Goal: Find specific page/section: Find specific page/section

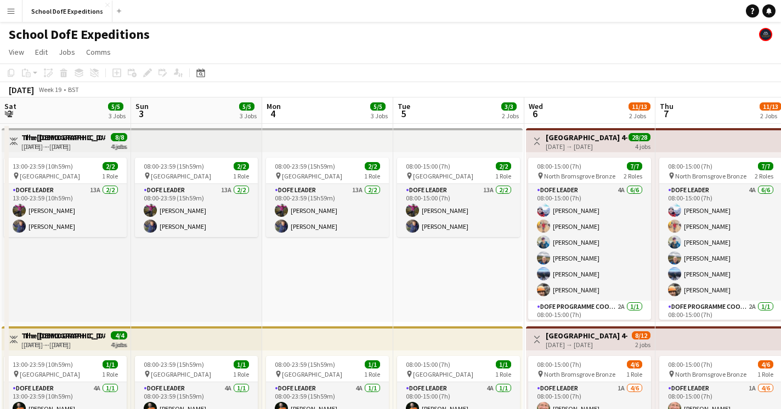
scroll to position [0, 284]
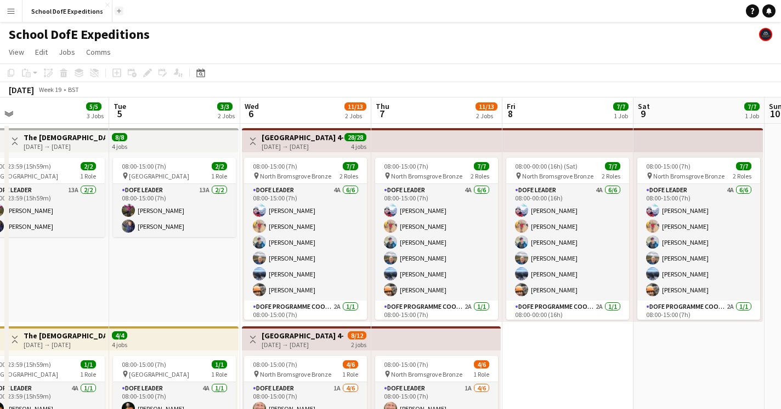
click at [117, 9] on app-icon "Add" at bounding box center [119, 11] width 4 height 4
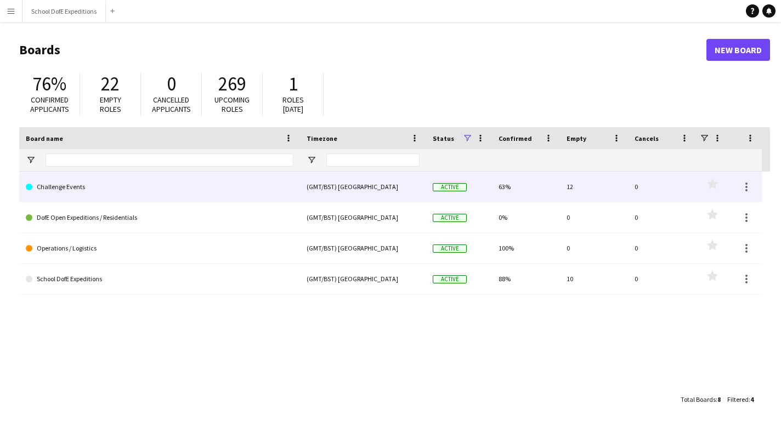
click at [67, 189] on link "Challenge Events" at bounding box center [159, 187] width 267 height 31
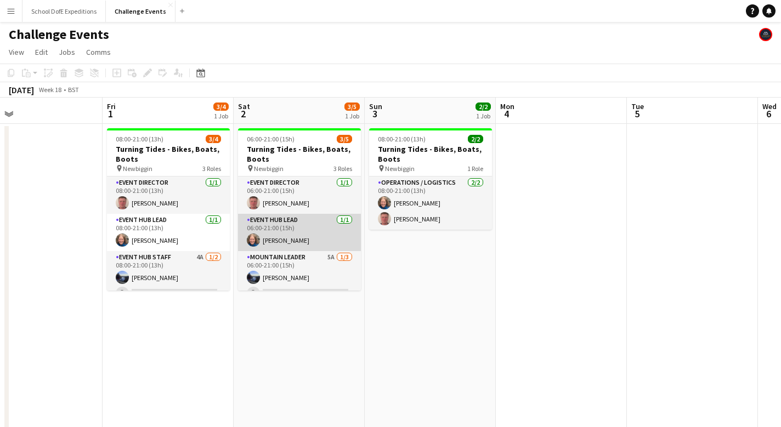
scroll to position [30, 0]
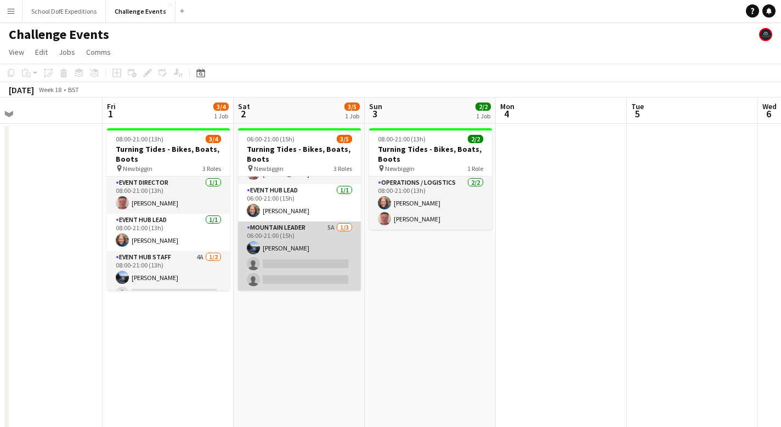
click at [300, 232] on app-card-role "Mountain Leader 5A [DATE] 06:00-21:00 (15h) [PERSON_NAME] single-neutral-action…" at bounding box center [299, 255] width 123 height 69
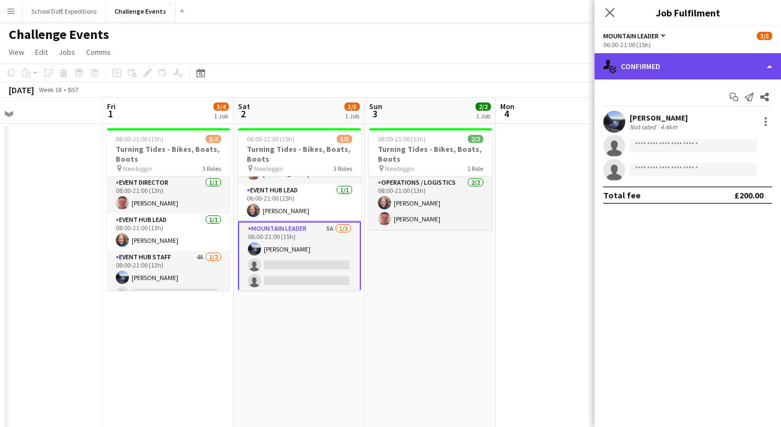
click at [637, 64] on div "single-neutral-actions-check-2 Confirmed" at bounding box center [687, 66] width 186 height 26
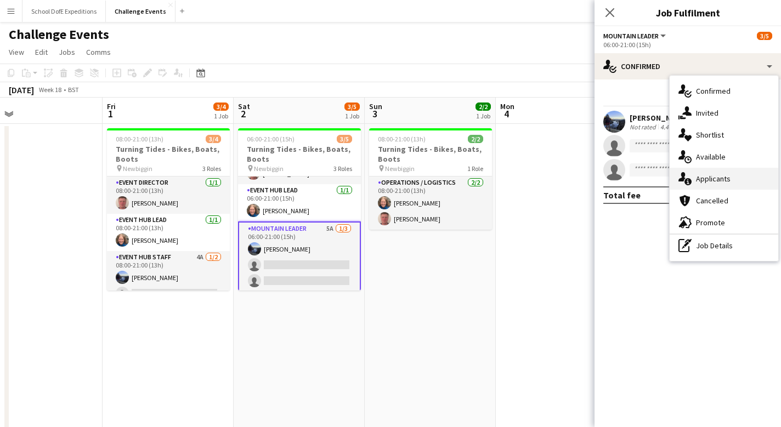
click at [692, 176] on div "single-neutral-actions-information Applicants" at bounding box center [723, 179] width 109 height 22
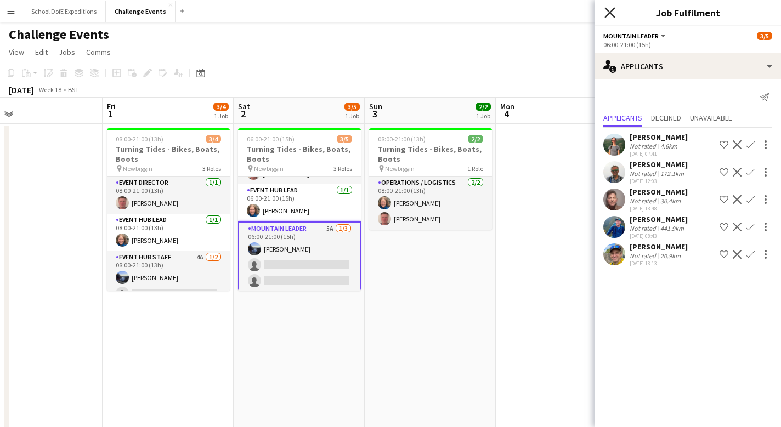
click at [610, 13] on icon at bounding box center [609, 12] width 10 height 10
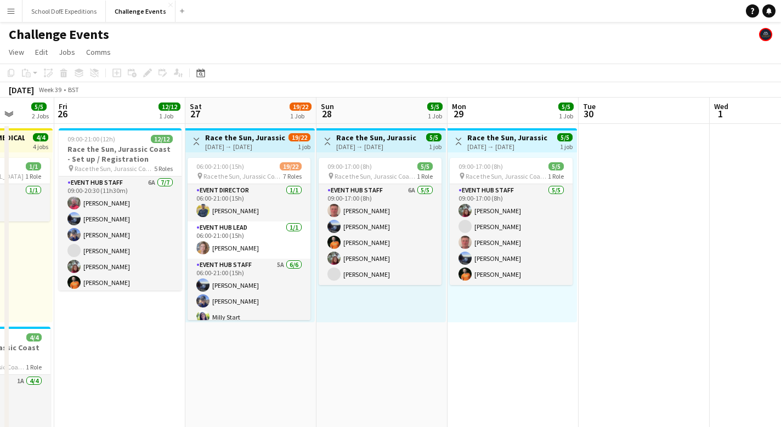
scroll to position [0, 354]
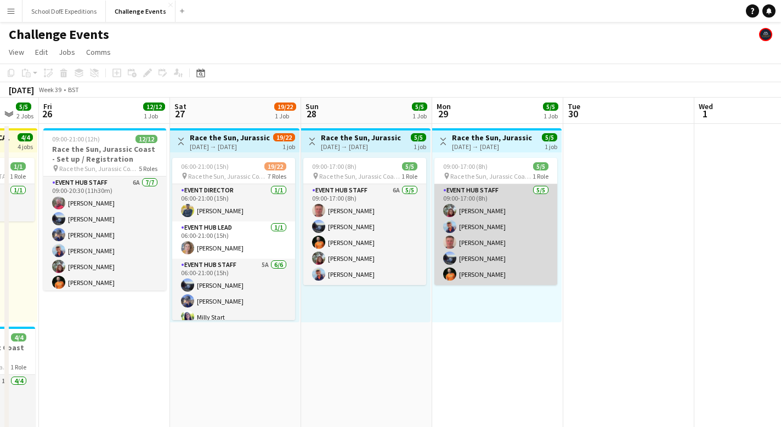
click at [489, 266] on app-card-role "Event Hub Staff [DATE] 09:00-17:00 (8h) [PERSON_NAME] [PERSON_NAME] [PERSON_NAM…" at bounding box center [495, 234] width 123 height 101
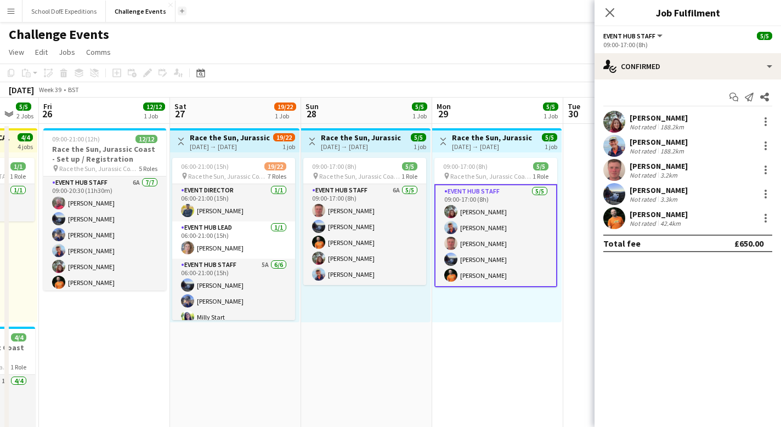
click at [183, 8] on button "Add" at bounding box center [182, 11] width 9 height 9
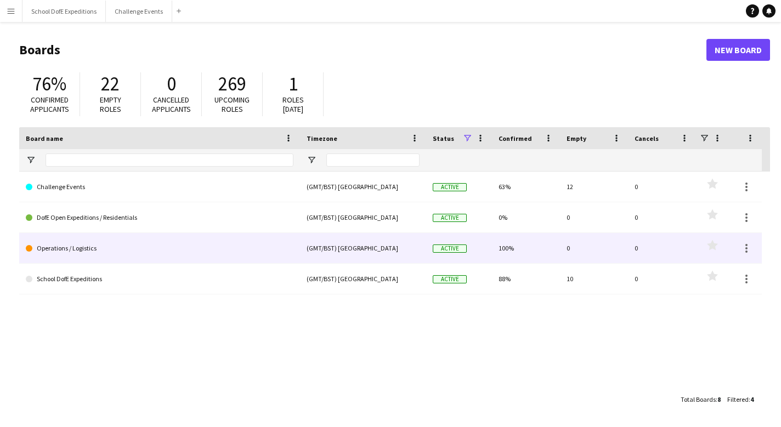
click at [118, 248] on link "Operations / Logistics" at bounding box center [159, 248] width 267 height 31
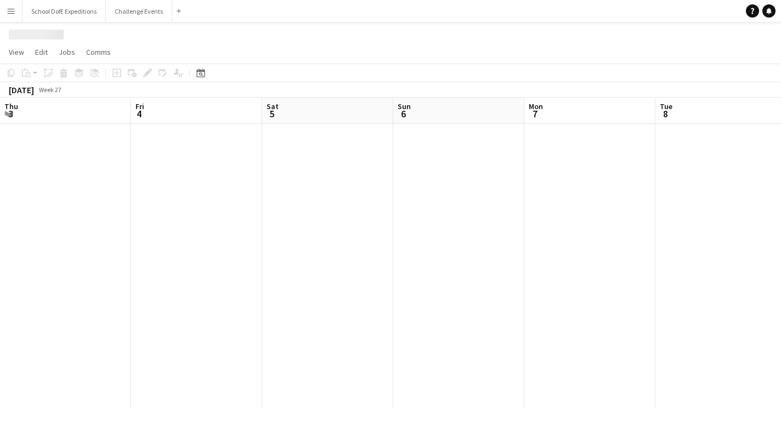
scroll to position [0, 377]
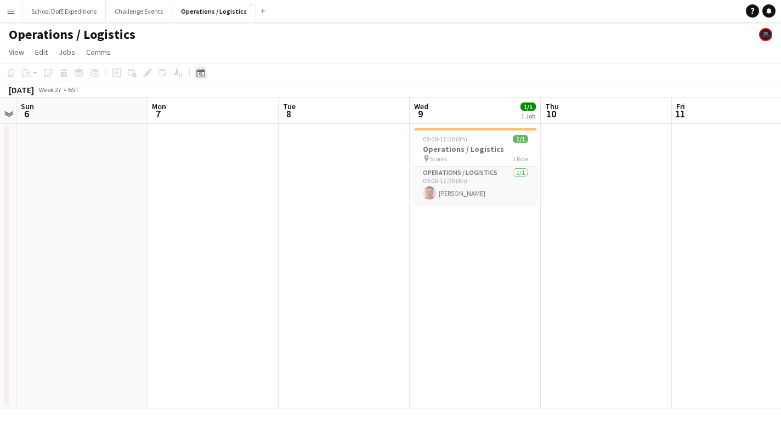
click at [202, 73] on icon at bounding box center [201, 74] width 4 height 4
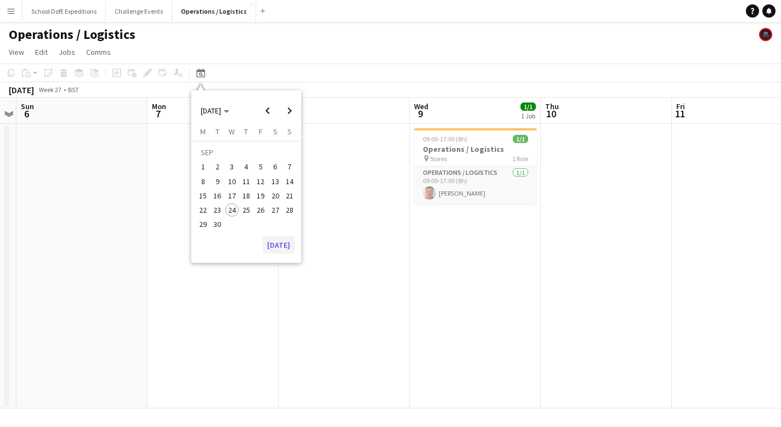
click at [275, 241] on button "[DATE]" at bounding box center [279, 245] width 32 height 18
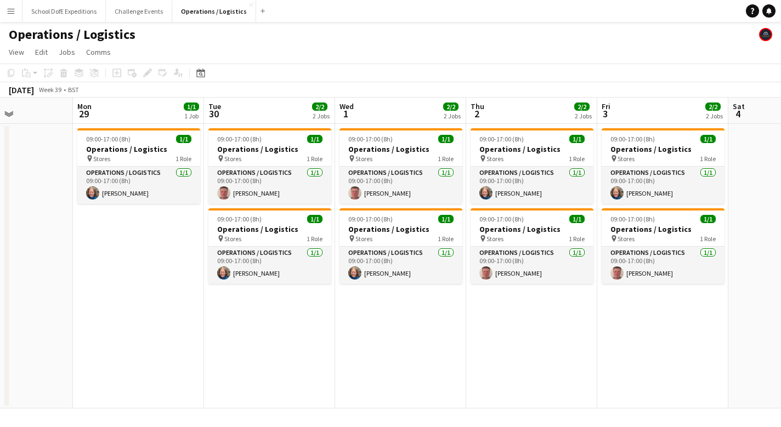
scroll to position [0, 332]
